Goal: Navigation & Orientation: Find specific page/section

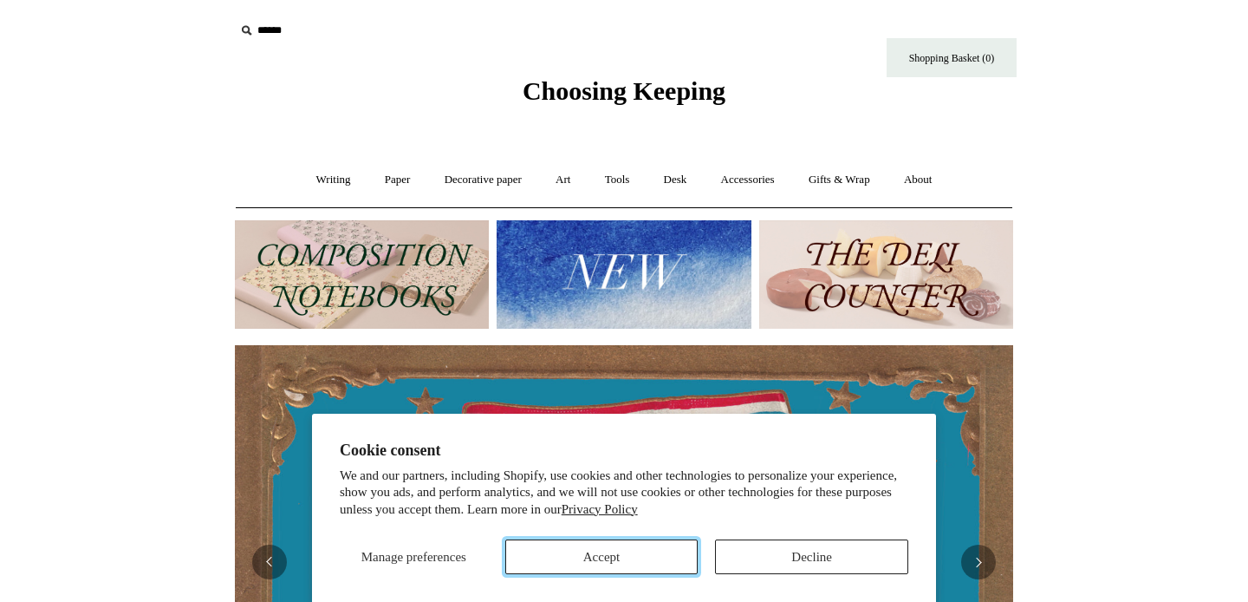
click at [591, 557] on button "Accept" at bounding box center [601, 556] width 193 height 35
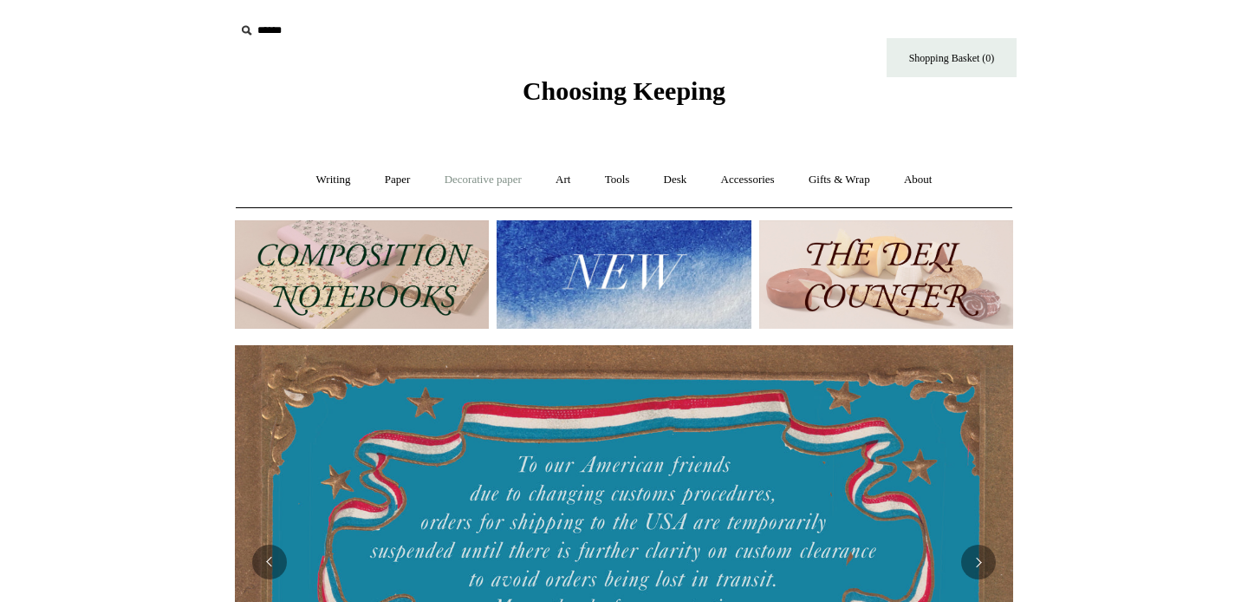
click at [458, 177] on link "Decorative paper +" at bounding box center [483, 180] width 108 height 46
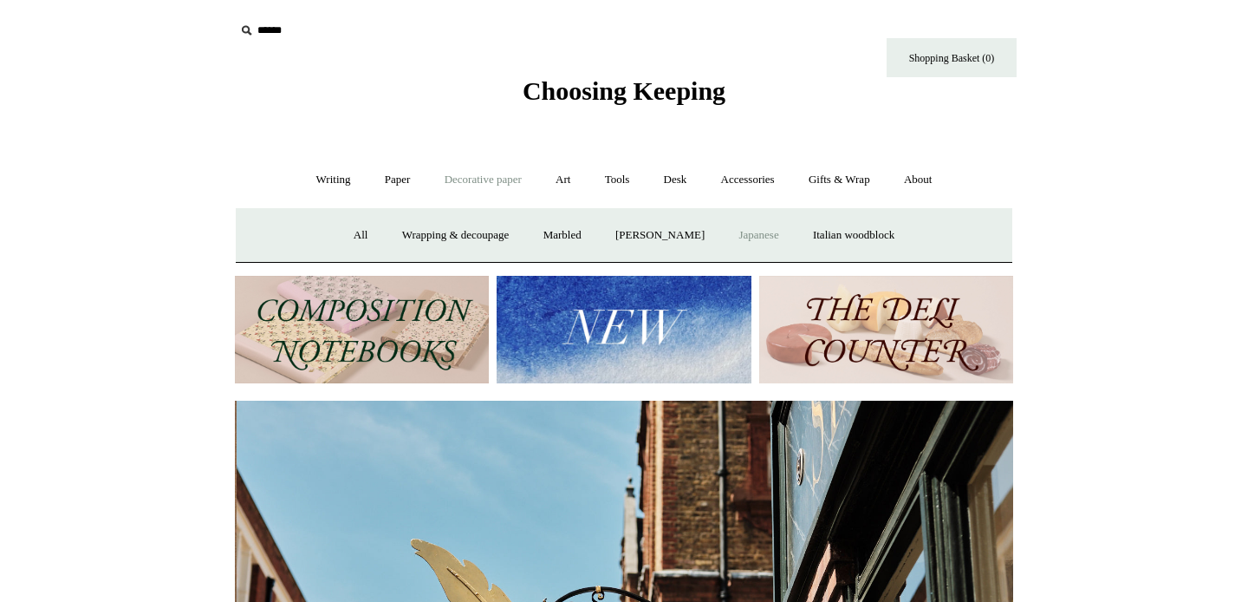
scroll to position [0, 779]
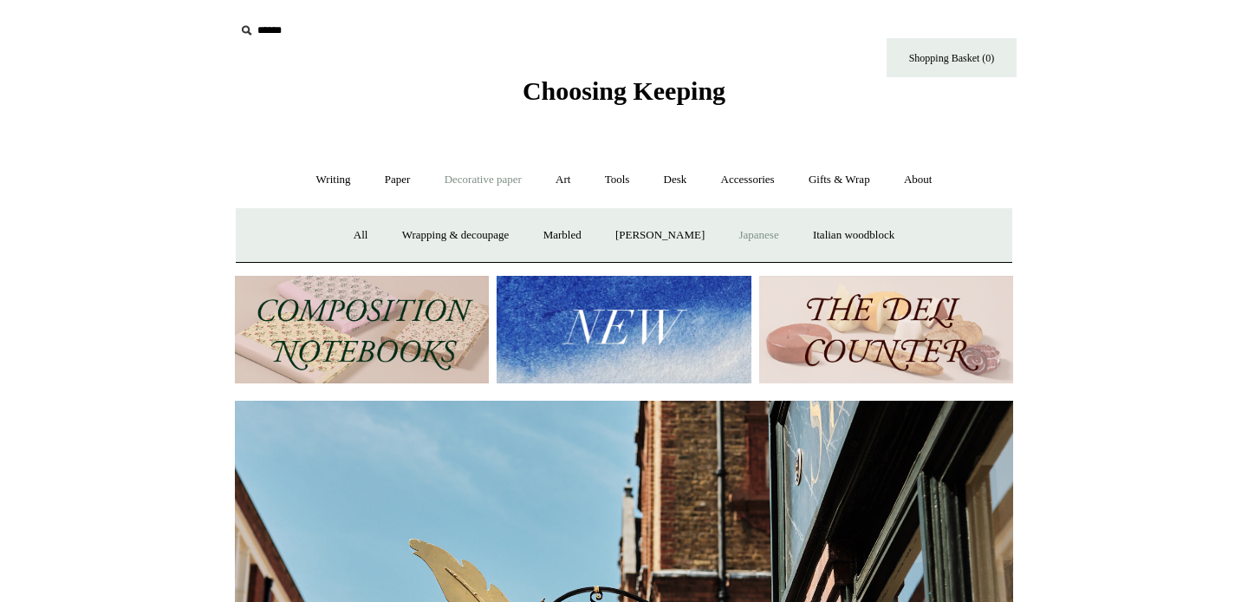
click at [777, 237] on link "Japanese" at bounding box center [758, 235] width 71 height 46
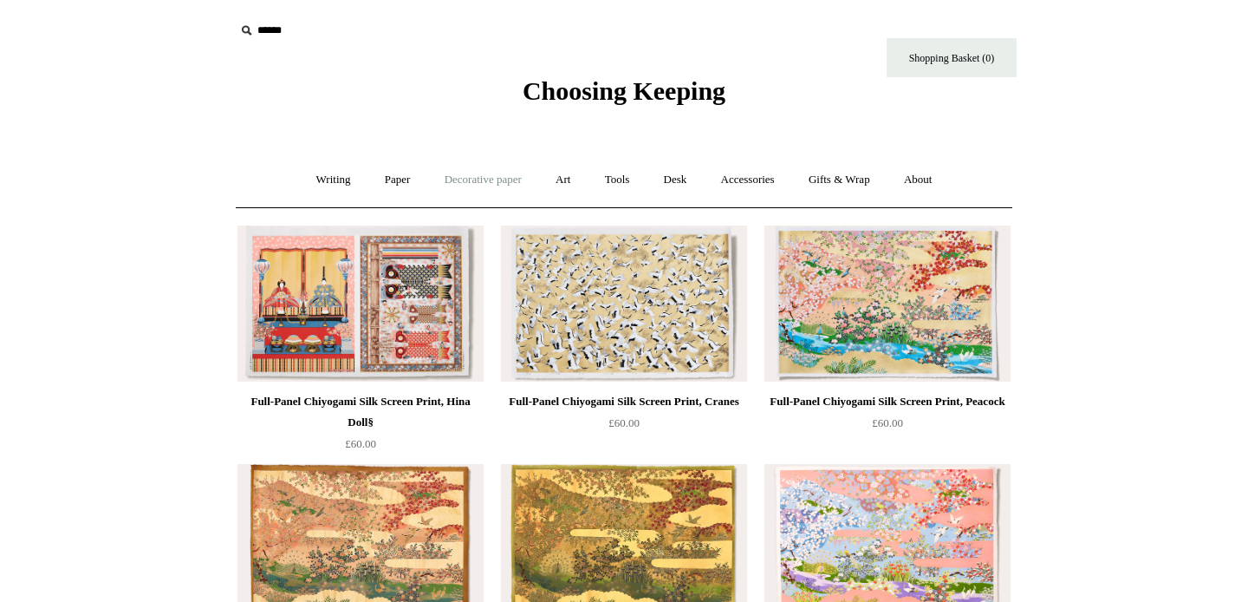
click at [488, 178] on link "Decorative paper +" at bounding box center [483, 180] width 108 height 46
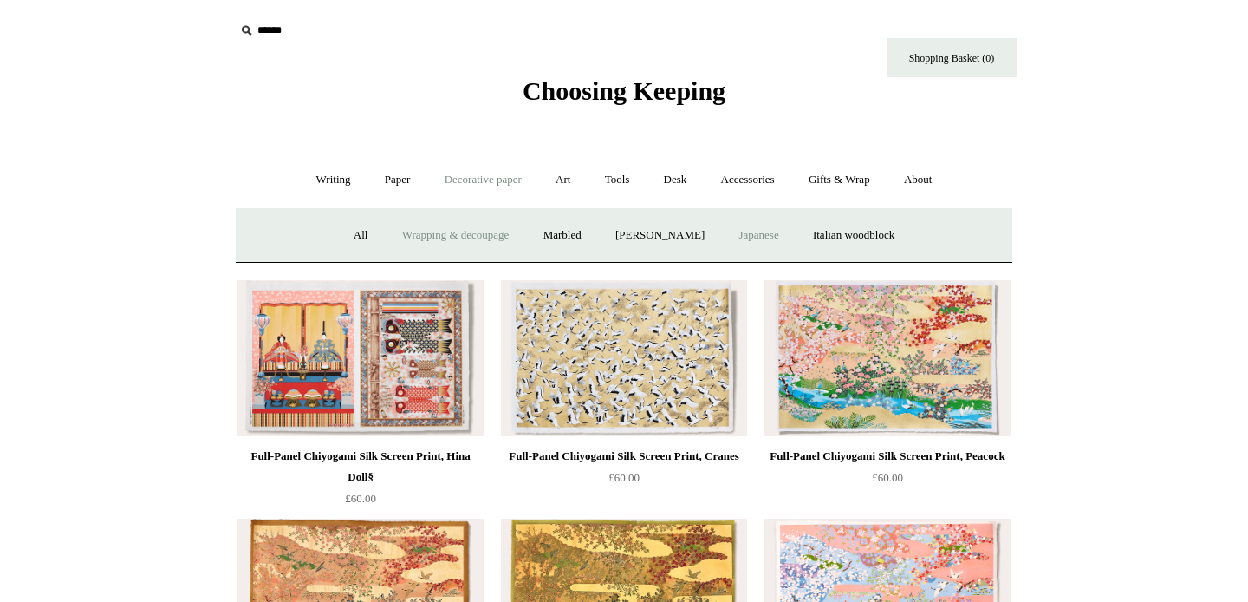
click at [459, 237] on link "Wrapping & decoupage" at bounding box center [456, 235] width 139 height 46
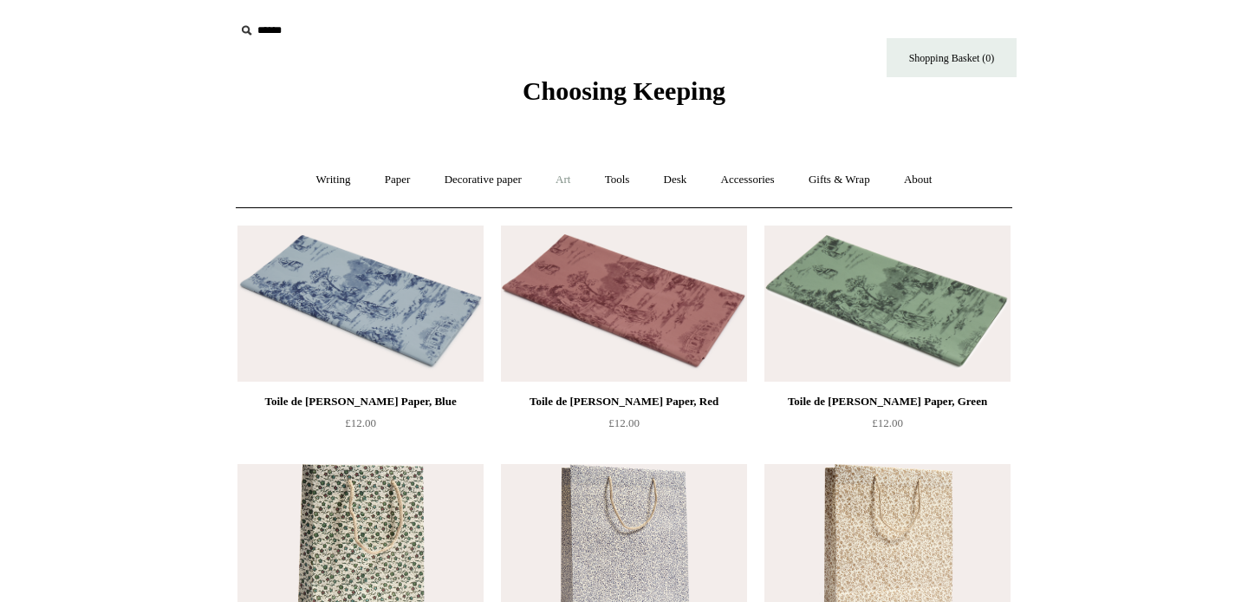
click at [569, 179] on link "Art +" at bounding box center [563, 180] width 46 height 46
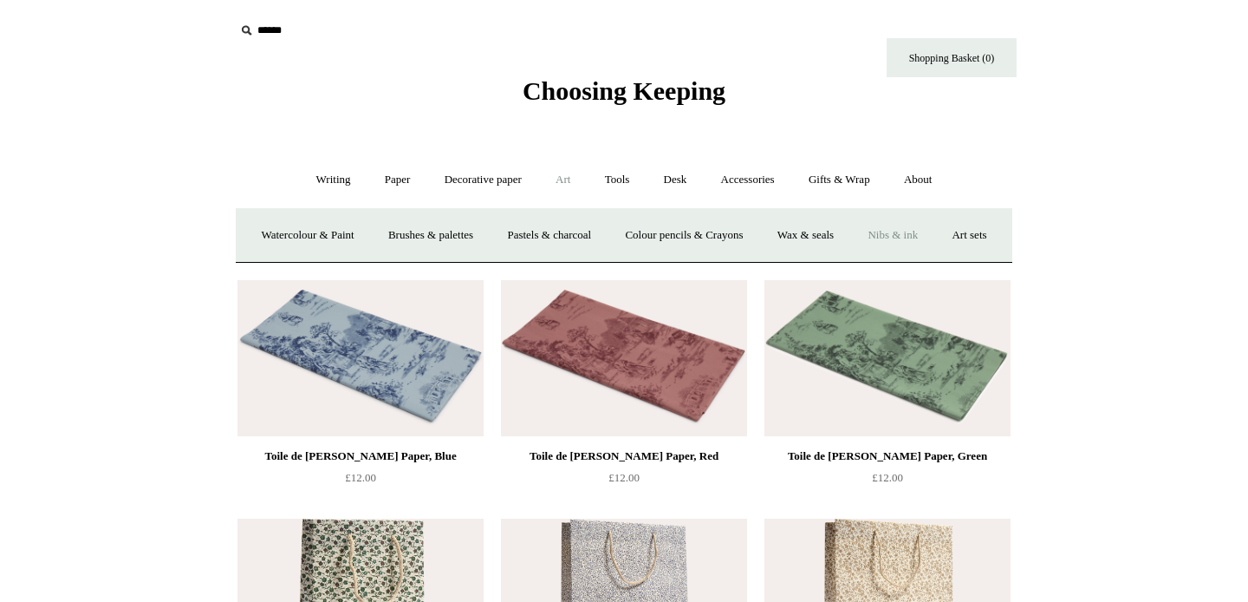
click at [934, 235] on link "Nibs & ink" at bounding box center [892, 235] width 81 height 46
